Goal: Information Seeking & Learning: Learn about a topic

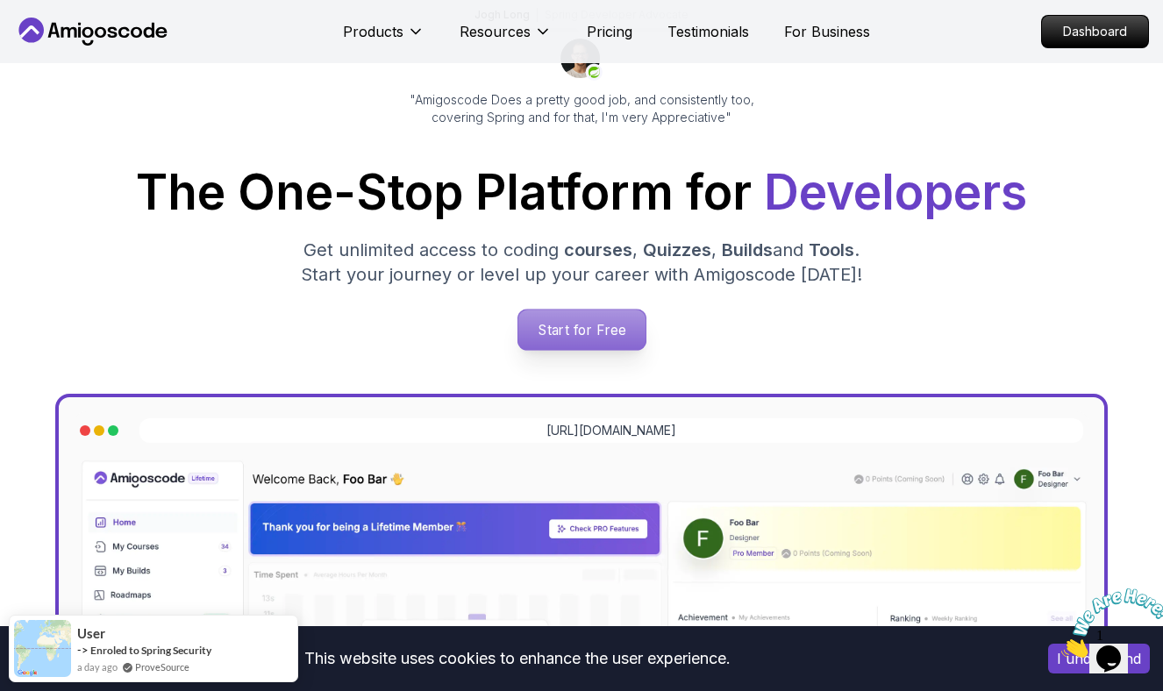
scroll to position [175, 0]
click at [598, 343] on p "Start for Free" at bounding box center [581, 329] width 127 height 40
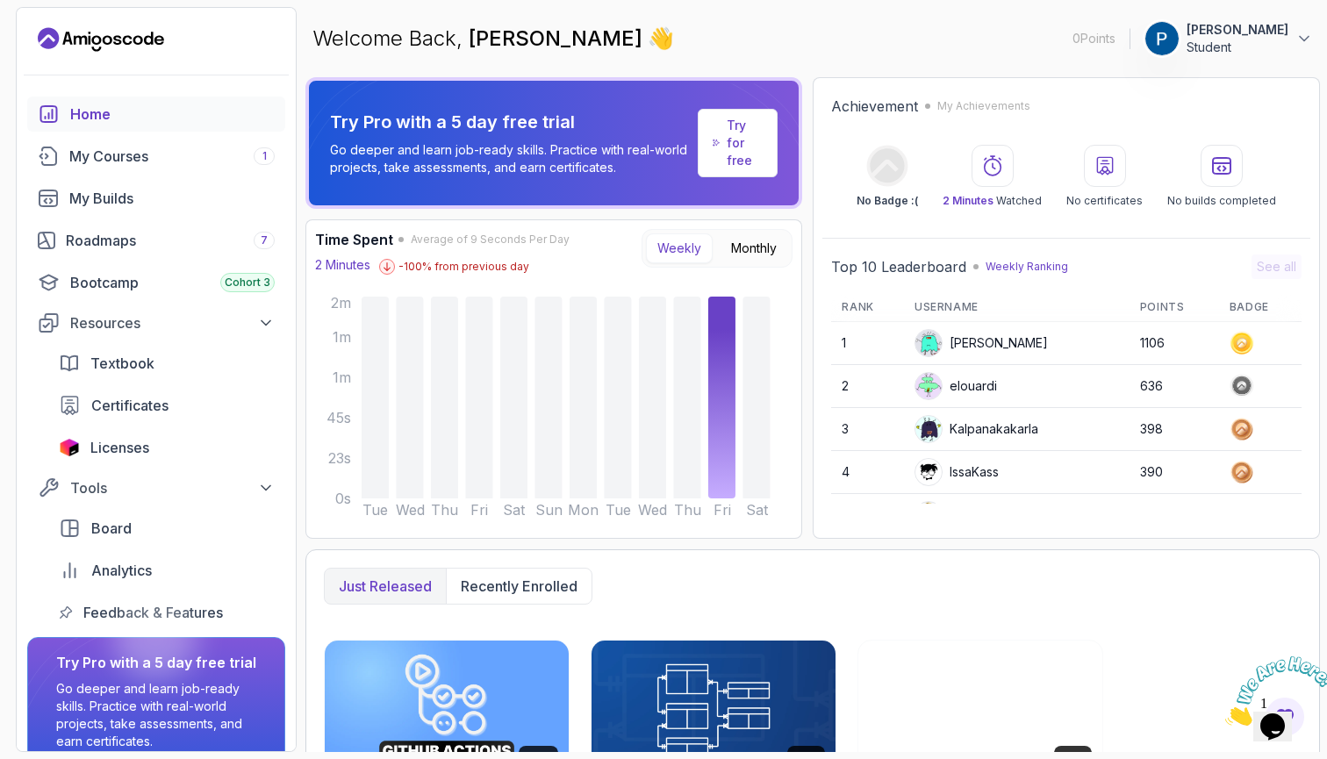
scroll to position [39, 0]
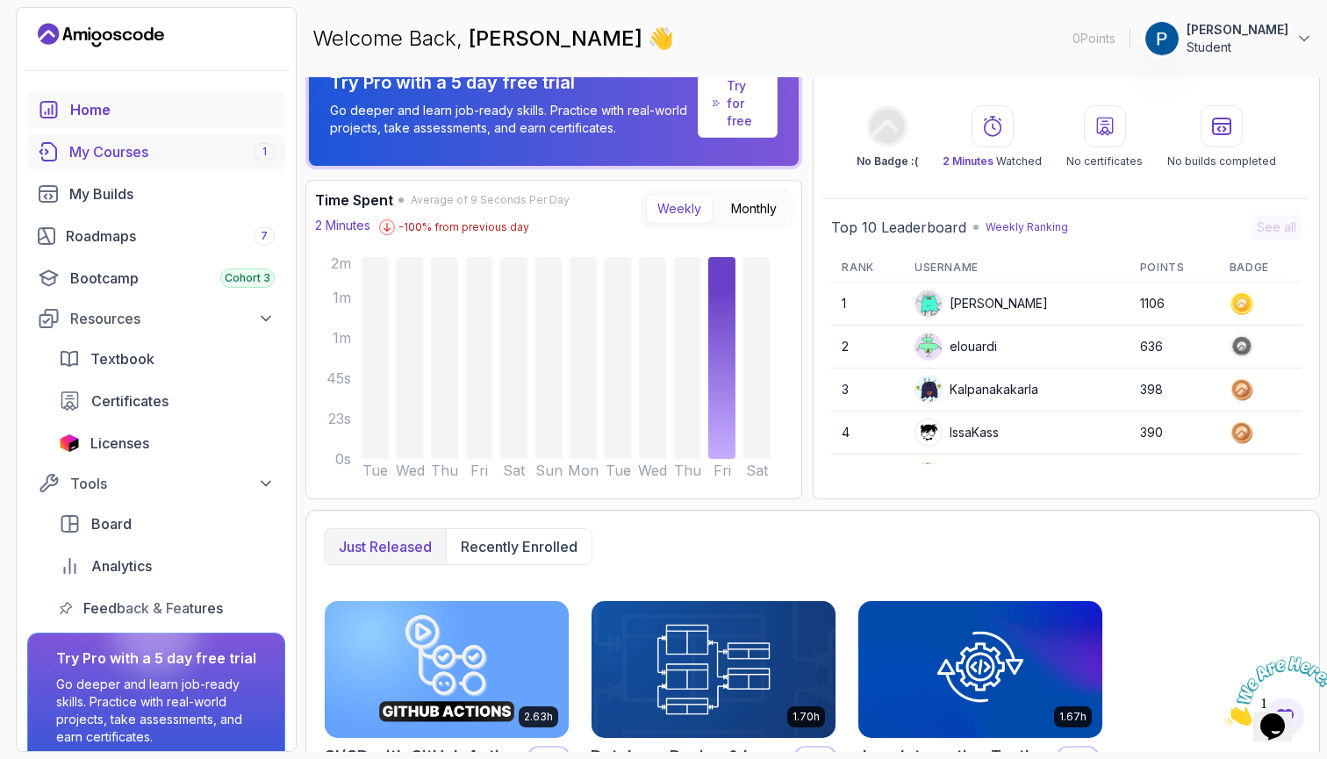
drag, startPoint x: 158, startPoint y: 154, endPoint x: 177, endPoint y: 150, distance: 19.6
click at [174, 151] on div "My Courses 1" at bounding box center [171, 151] width 205 height 21
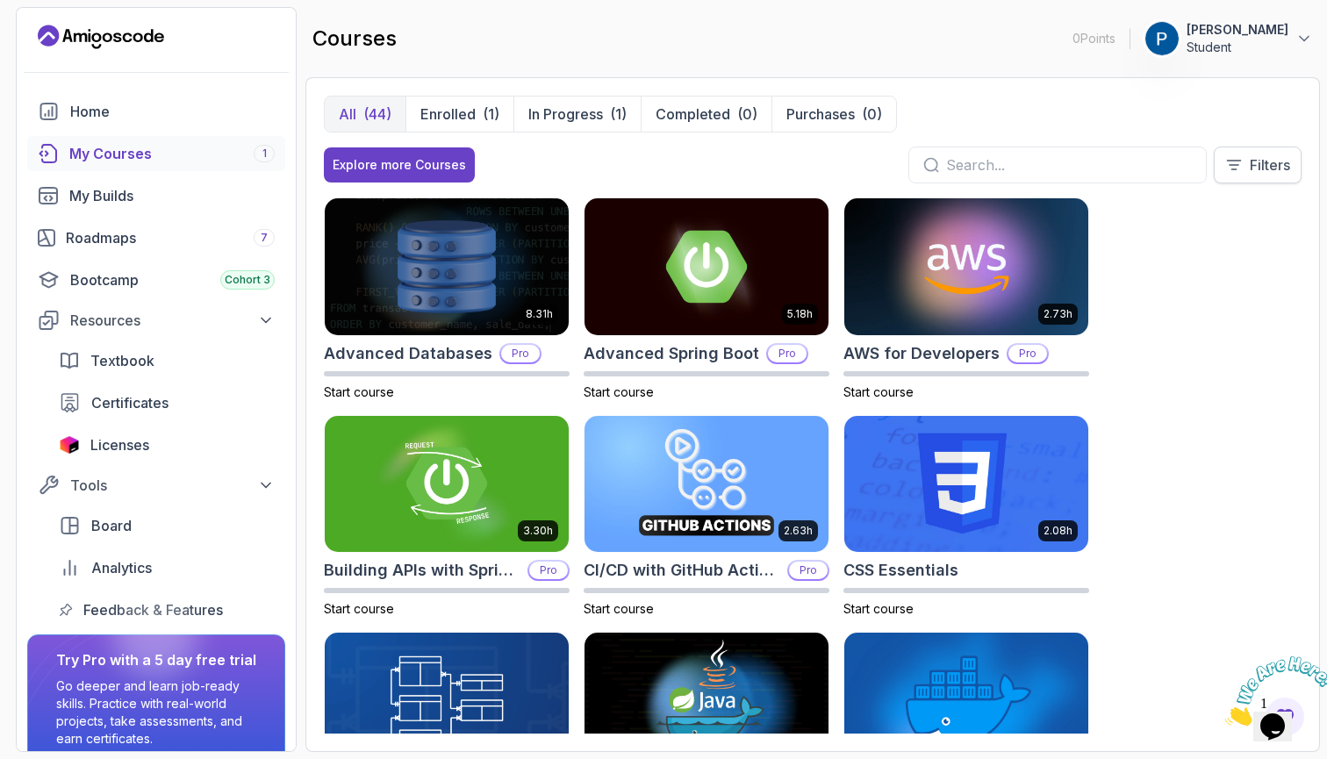
click at [1162, 168] on button "Filters" at bounding box center [1257, 165] width 88 height 37
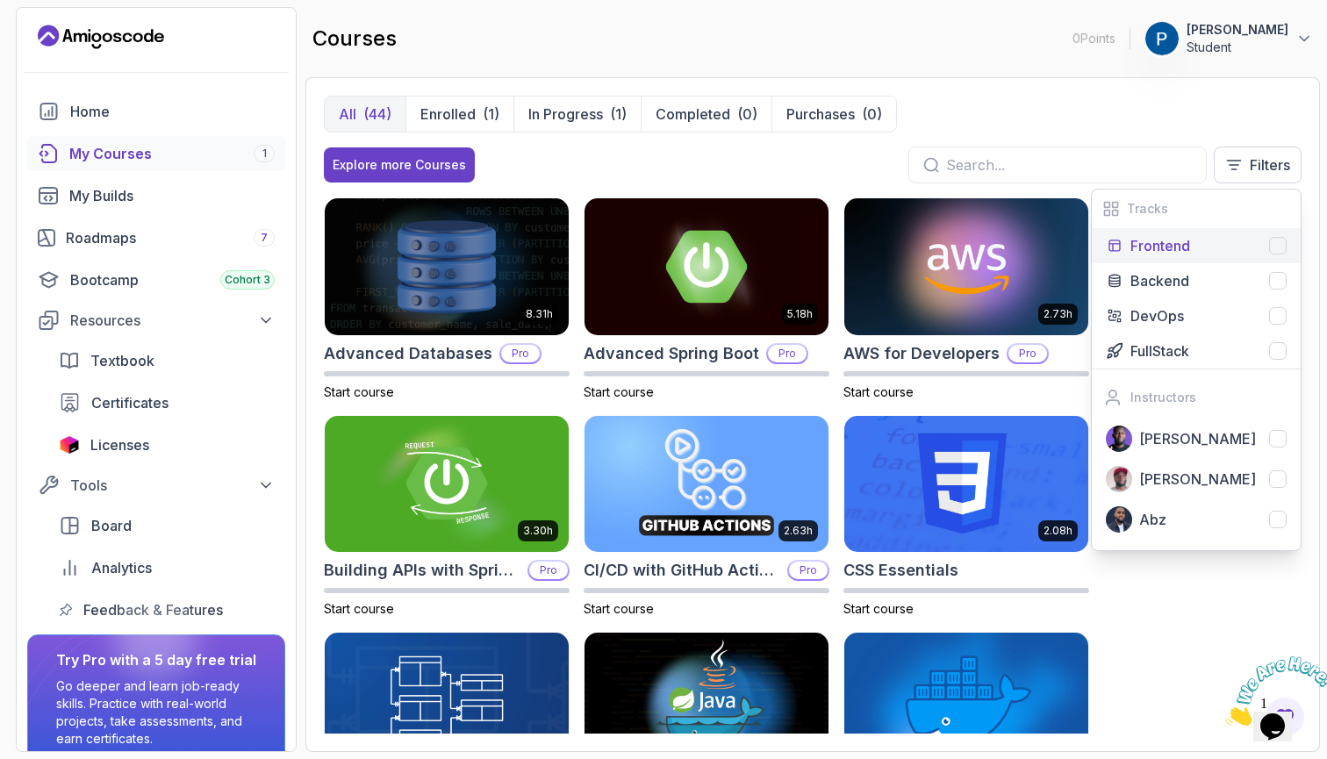
click at [1162, 233] on button "Frontend" at bounding box center [1195, 245] width 209 height 35
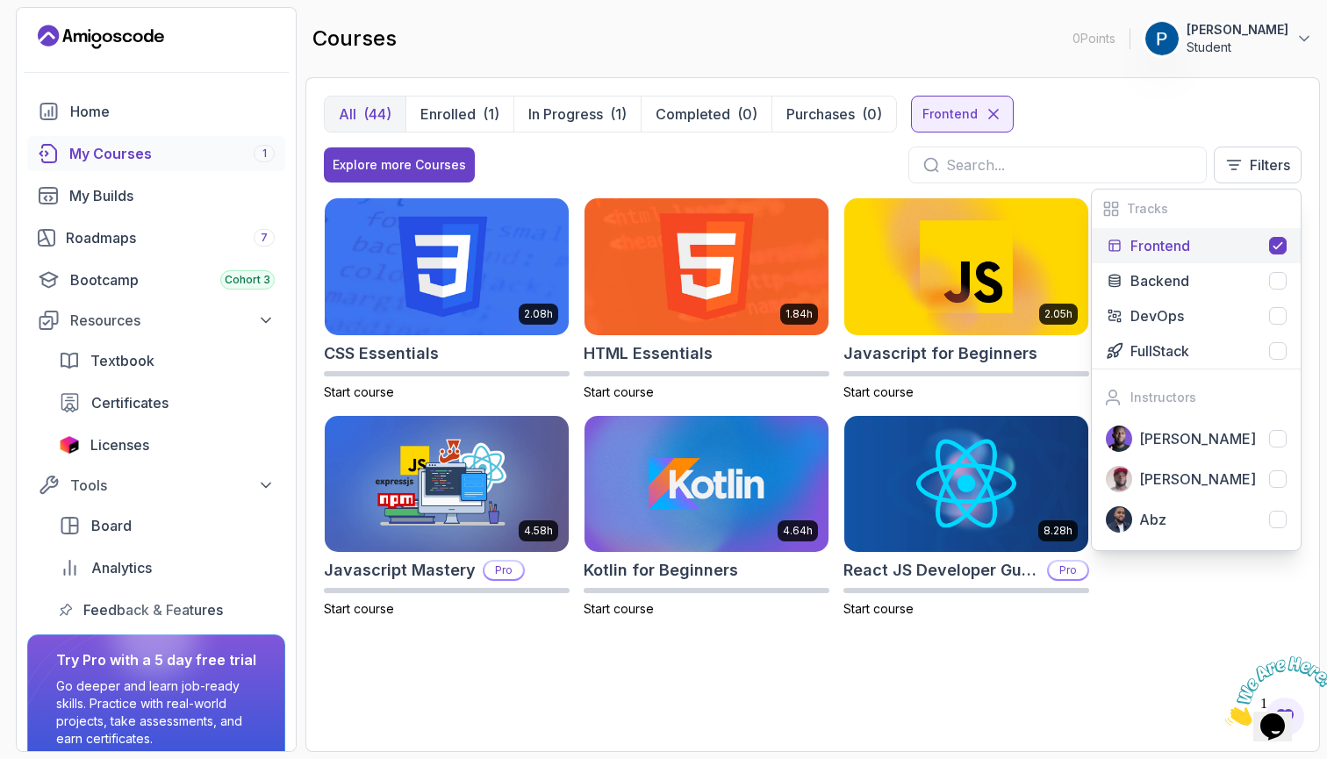
click at [1162, 242] on p "Frontend" at bounding box center [1160, 245] width 60 height 21
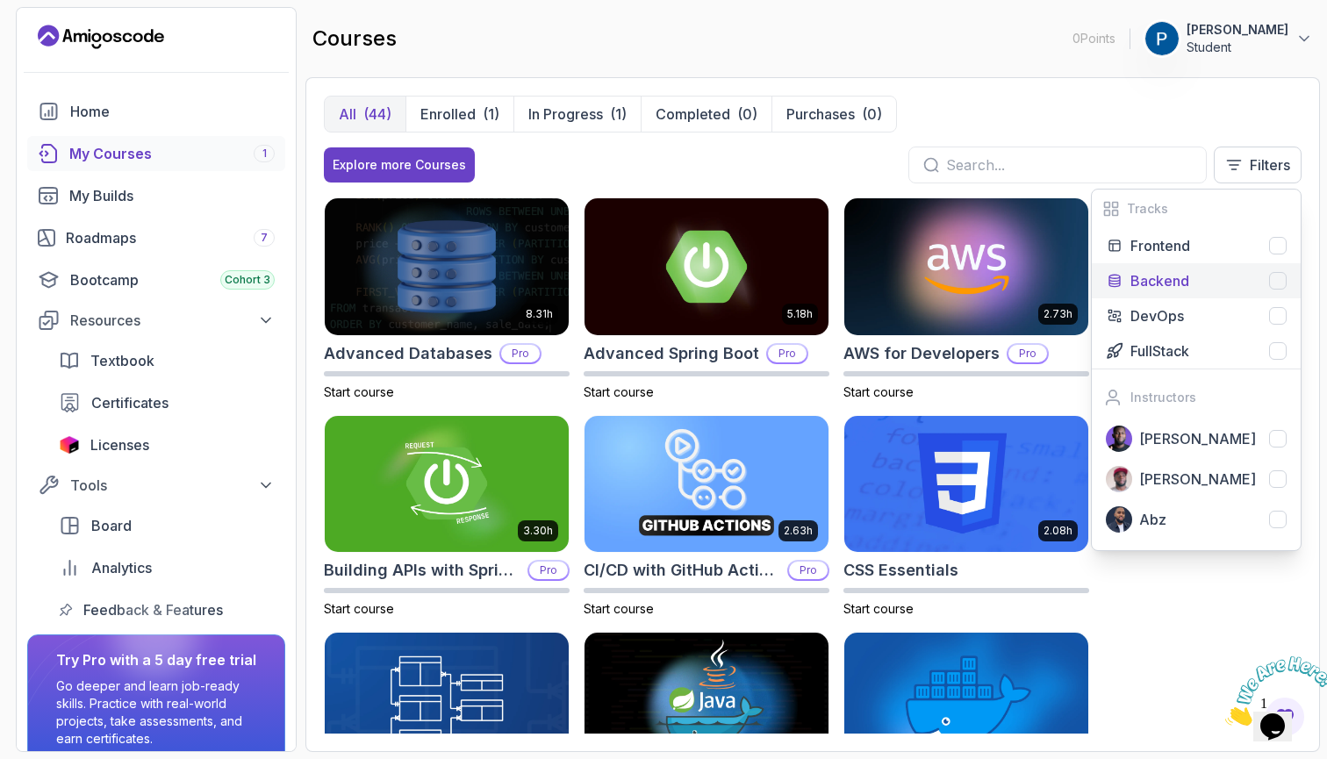
click at [1162, 289] on p "Backend" at bounding box center [1159, 280] width 59 height 21
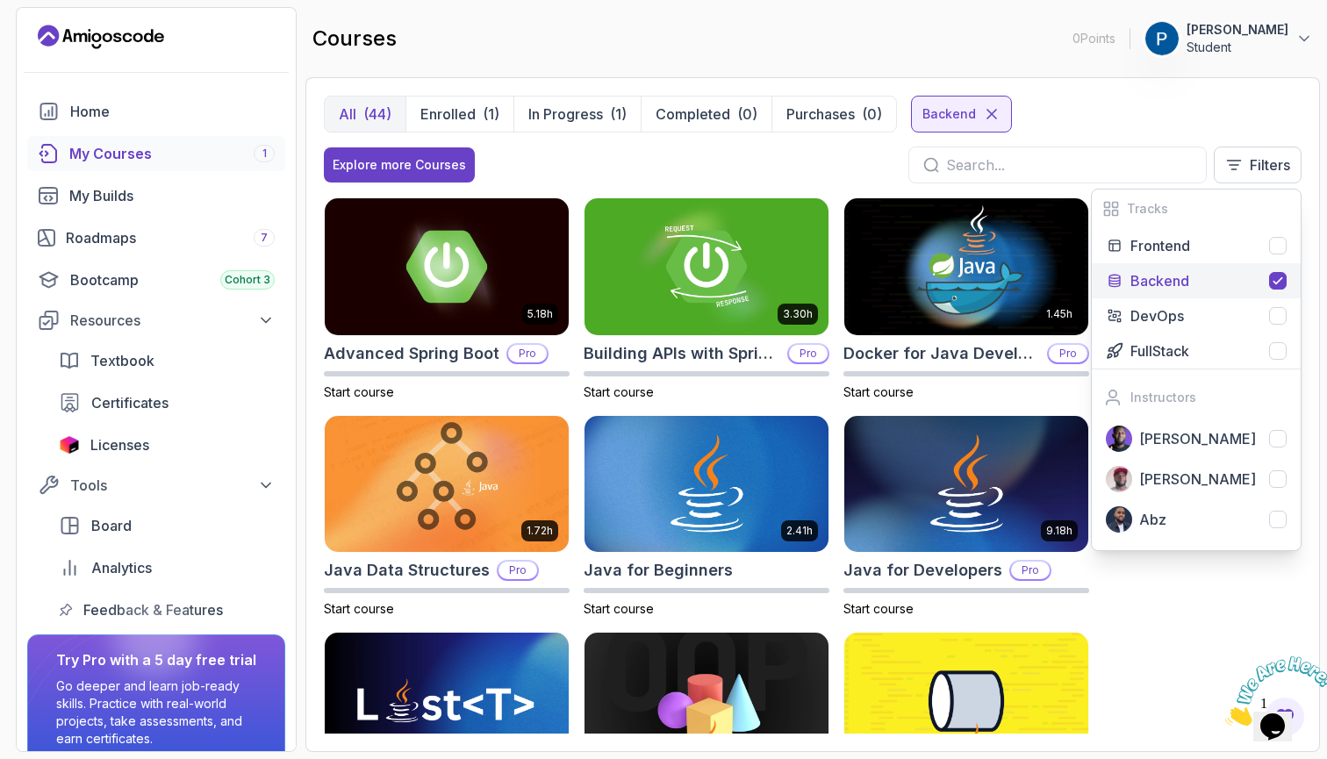
click at [623, 150] on div "Explore more Courses Filters Tracks Frontend Backend DevOps FullStack Instructo…" at bounding box center [812, 165] width 977 height 37
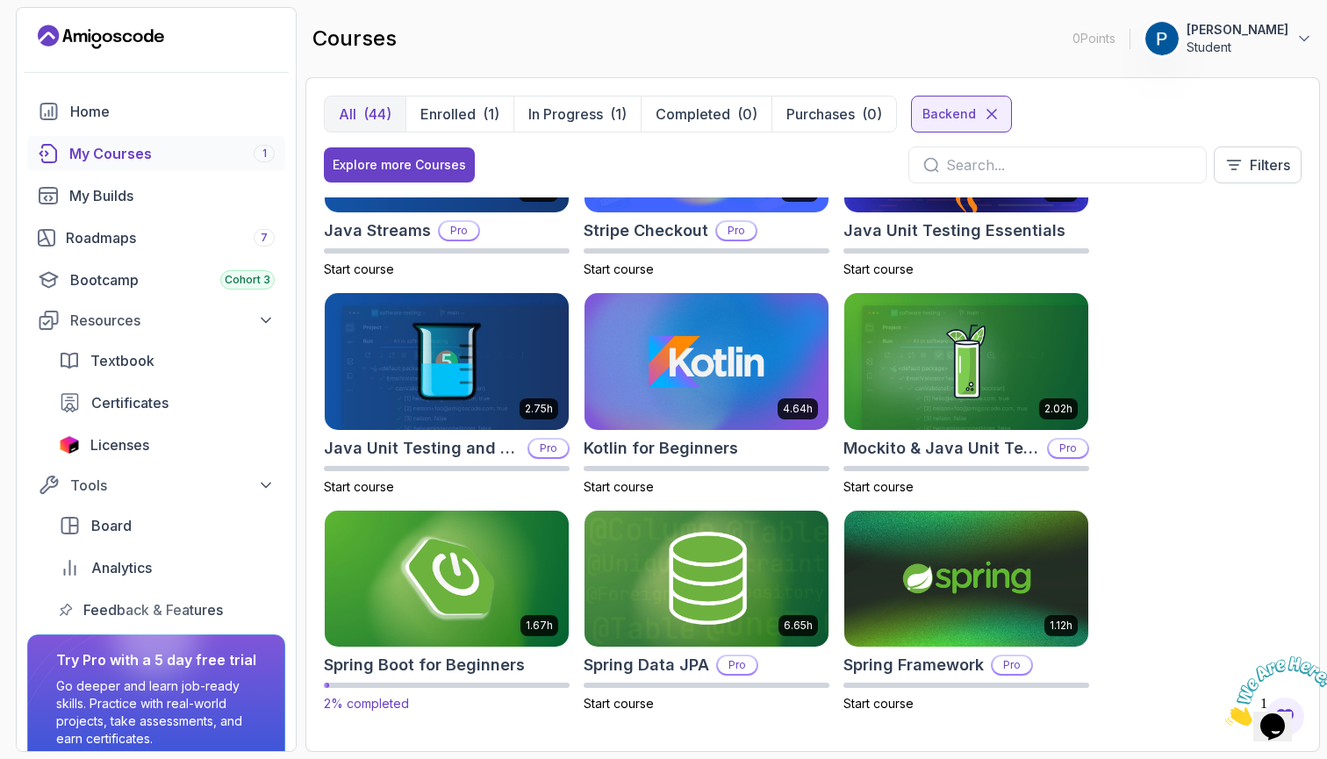
click at [475, 538] on img at bounding box center [446, 578] width 256 height 143
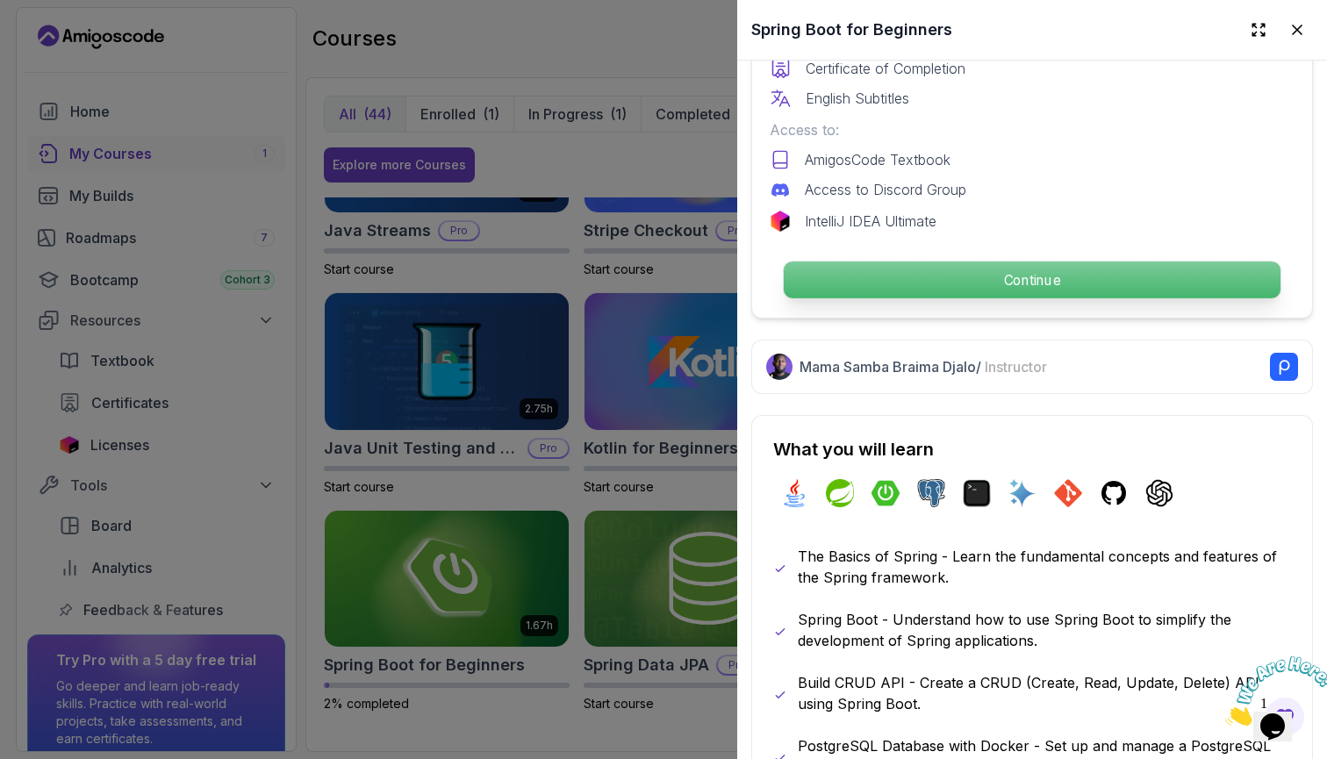
scroll to position [581, 0]
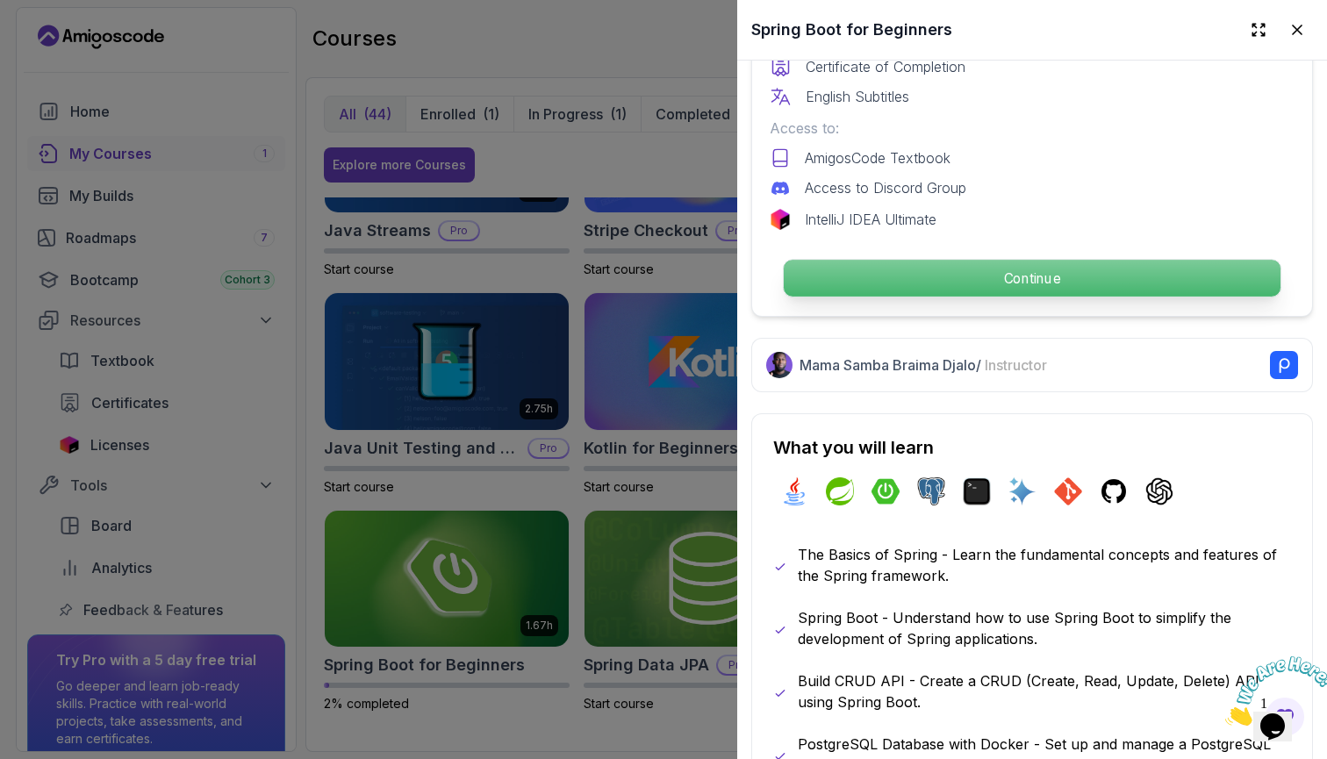
click at [1041, 270] on p "Continue" at bounding box center [1031, 278] width 497 height 37
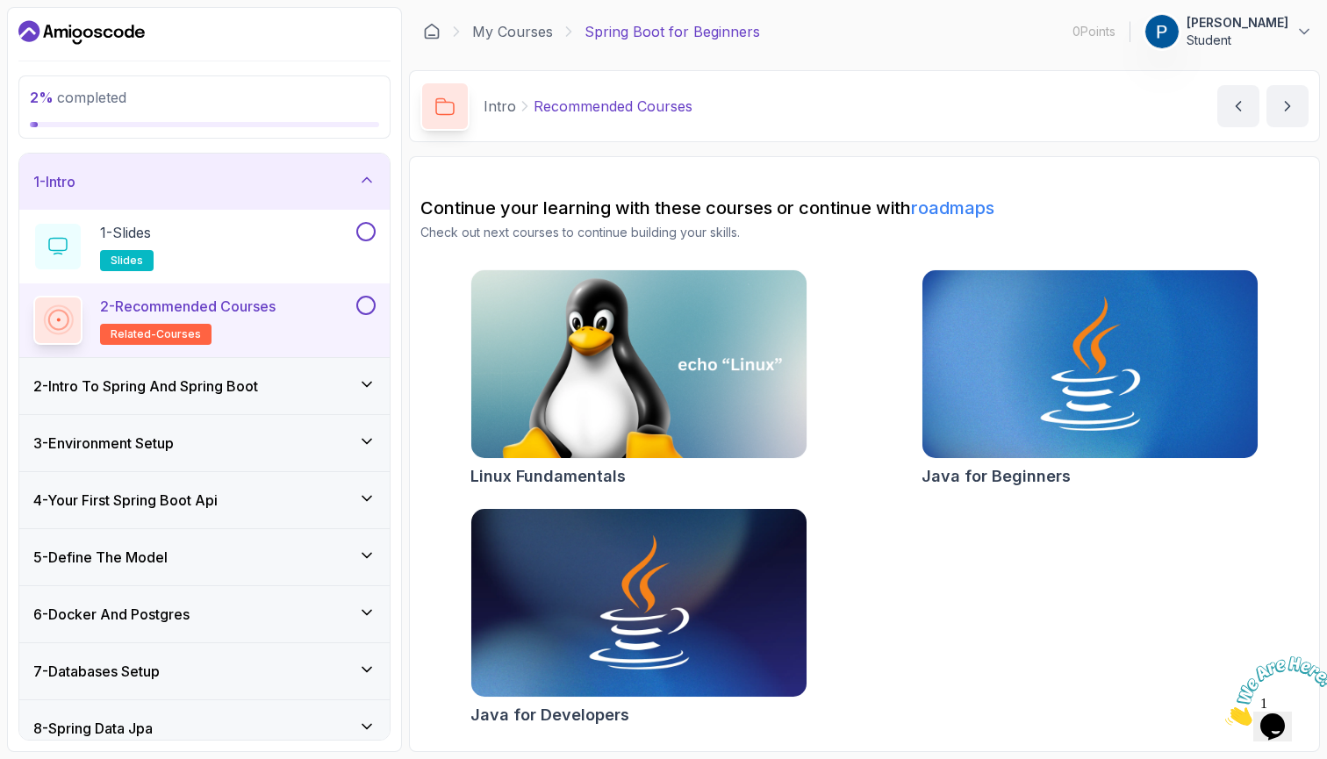
drag, startPoint x: 259, startPoint y: 311, endPoint x: 272, endPoint y: 306, distance: 13.9
click at [260, 311] on p "2 - Recommended Courses" at bounding box center [187, 306] width 175 height 21
click at [240, 383] on h3 "2 - Intro To Spring And Spring Boot" at bounding box center [145, 385] width 225 height 21
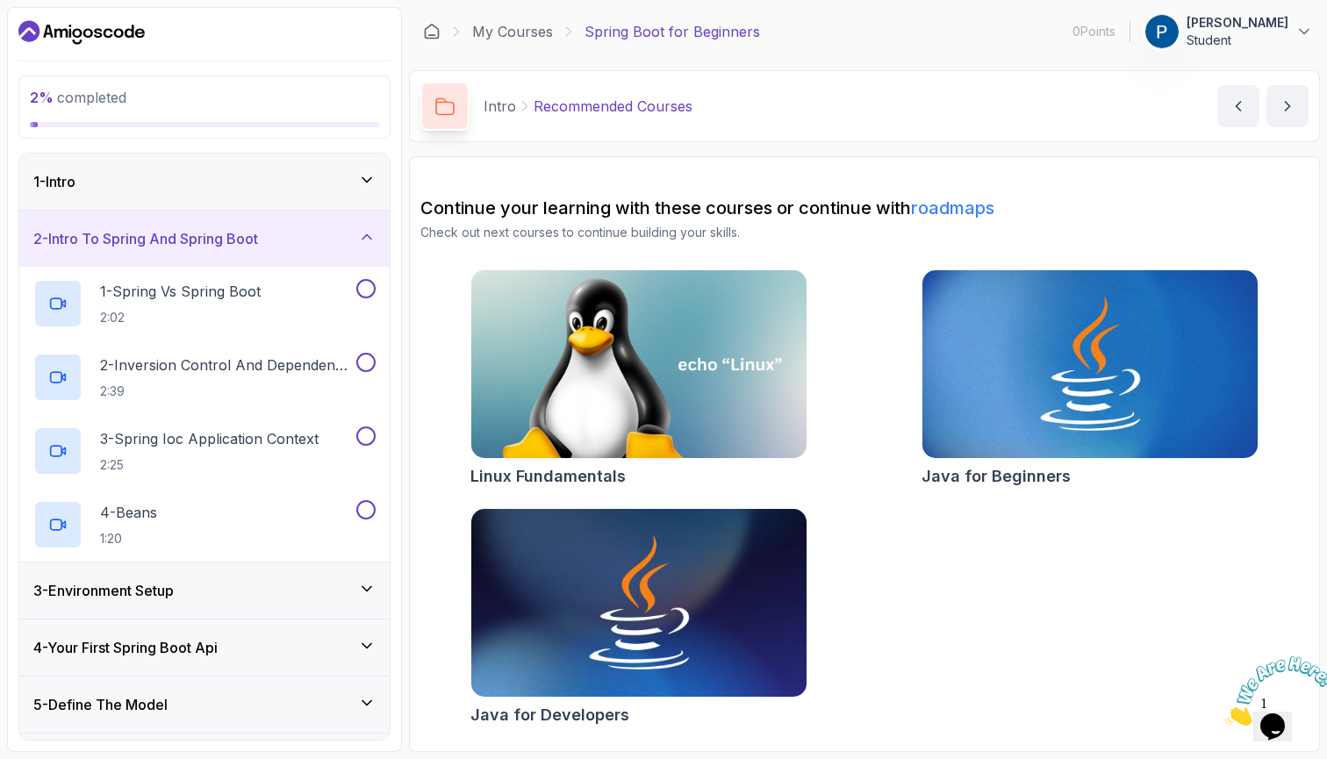
click at [223, 601] on div "3 - Environment Setup" at bounding box center [204, 590] width 370 height 56
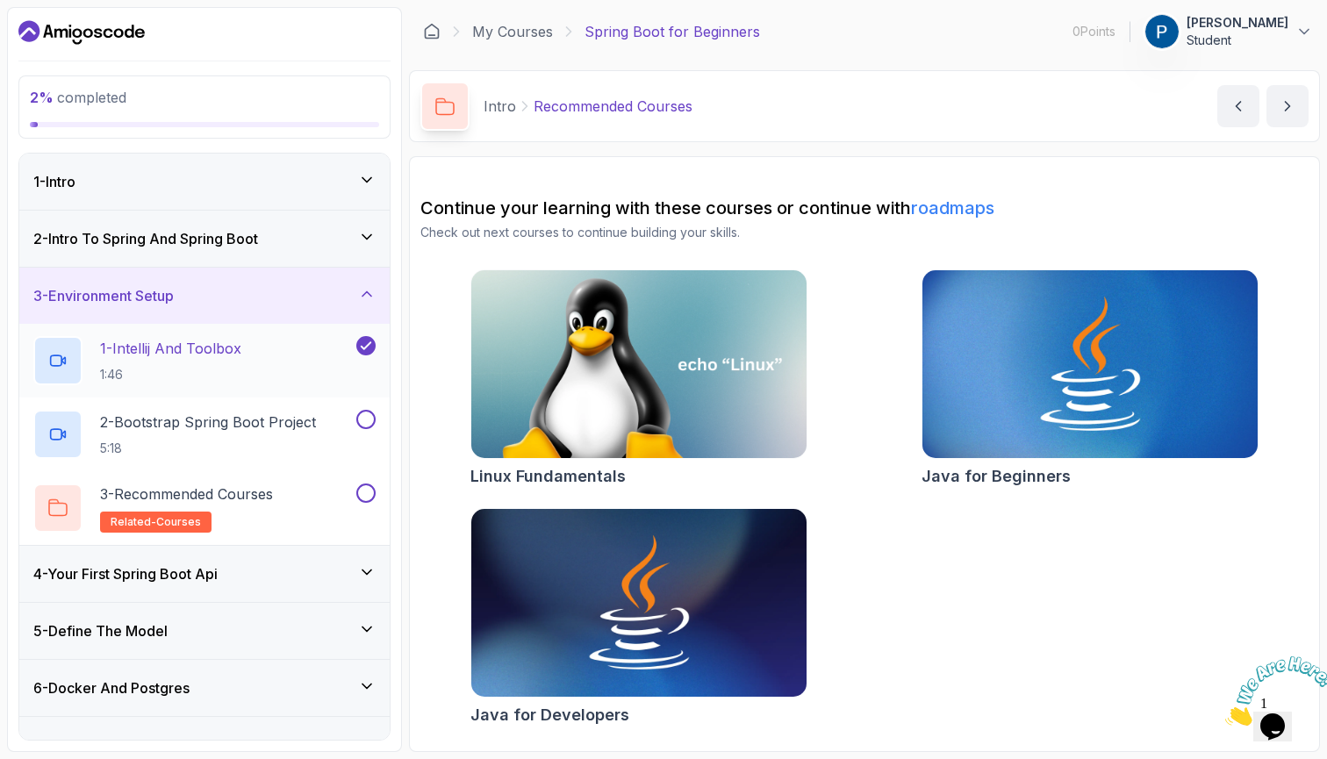
scroll to position [4, 0]
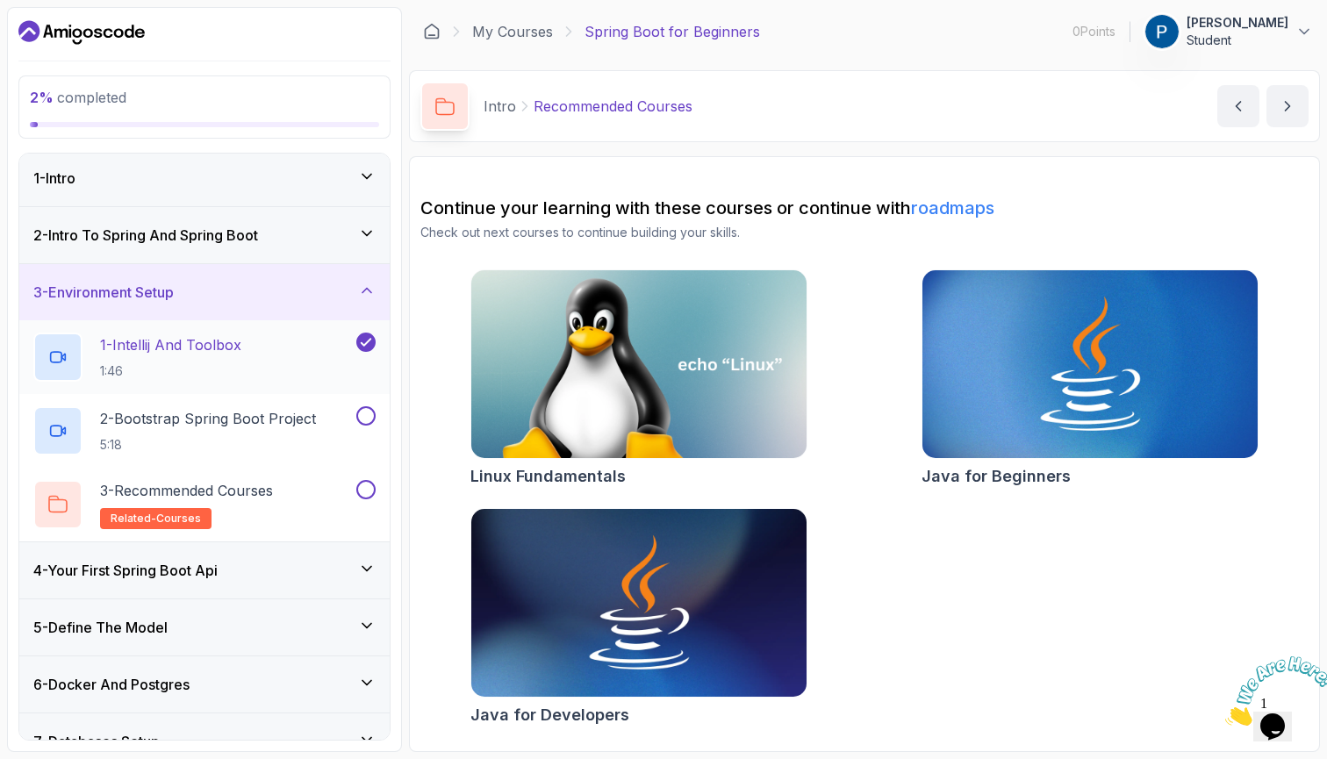
click at [234, 354] on p "1 - Intellij And Toolbox" at bounding box center [170, 344] width 141 height 21
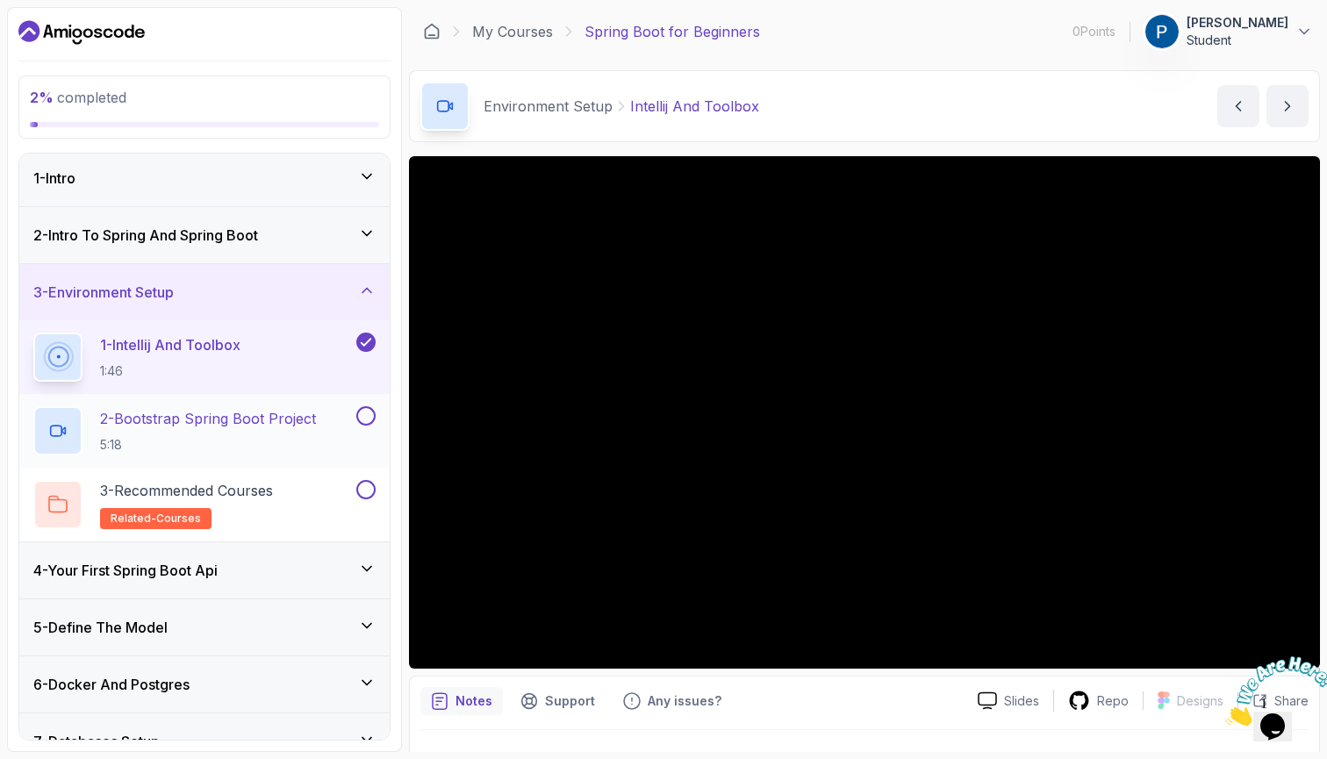
scroll to position [4, 0]
click at [191, 415] on p "2 - Bootstrap Spring Boot Project" at bounding box center [208, 417] width 216 height 21
